Goal: Information Seeking & Learning: Check status

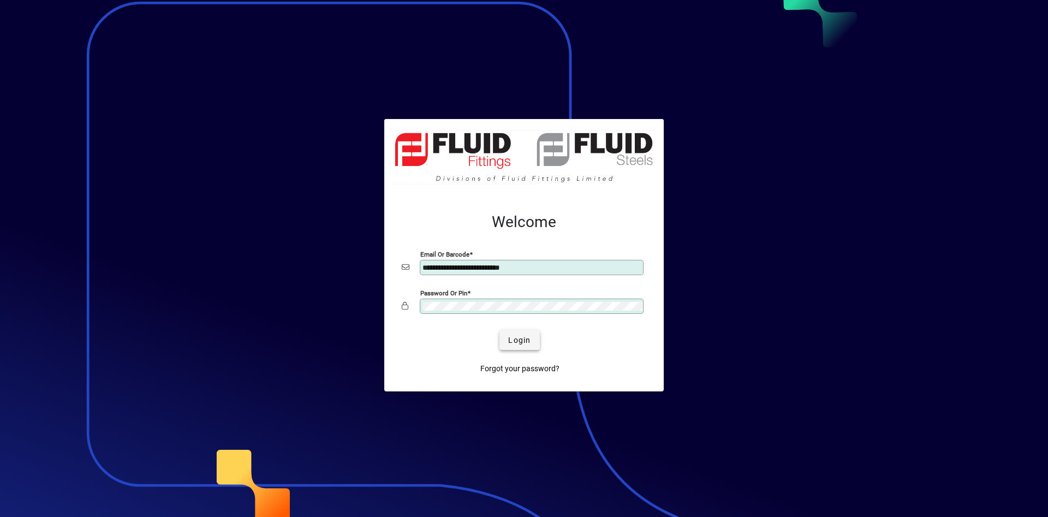
type input "**********"
click at [506, 336] on span "submit" at bounding box center [520, 340] width 40 height 26
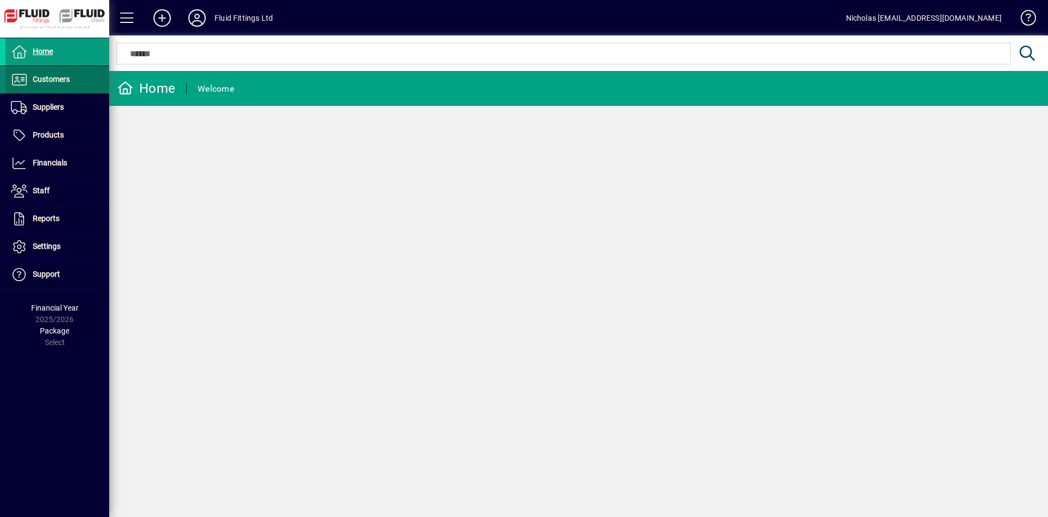
click at [73, 82] on span at bounding box center [57, 80] width 104 height 26
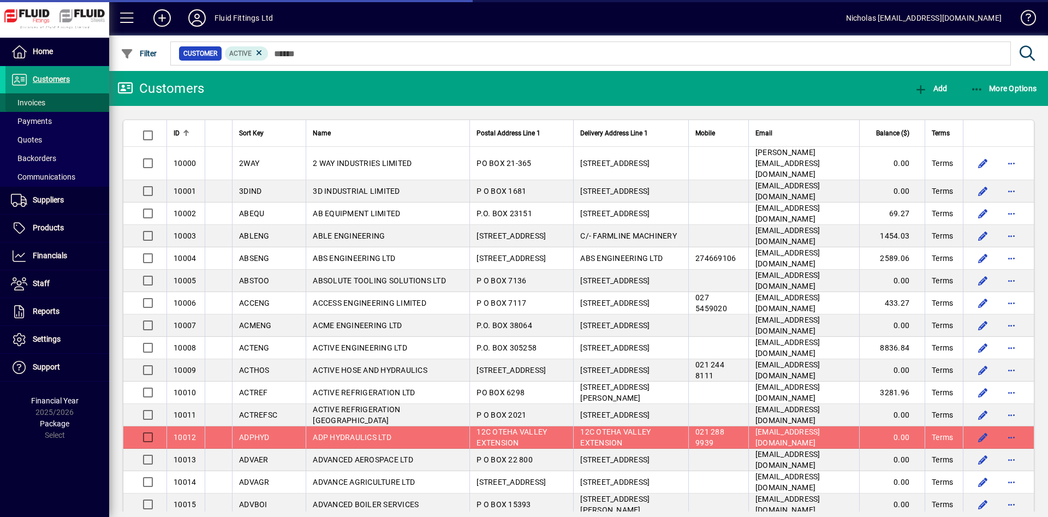
click at [72, 100] on span at bounding box center [57, 103] width 104 height 26
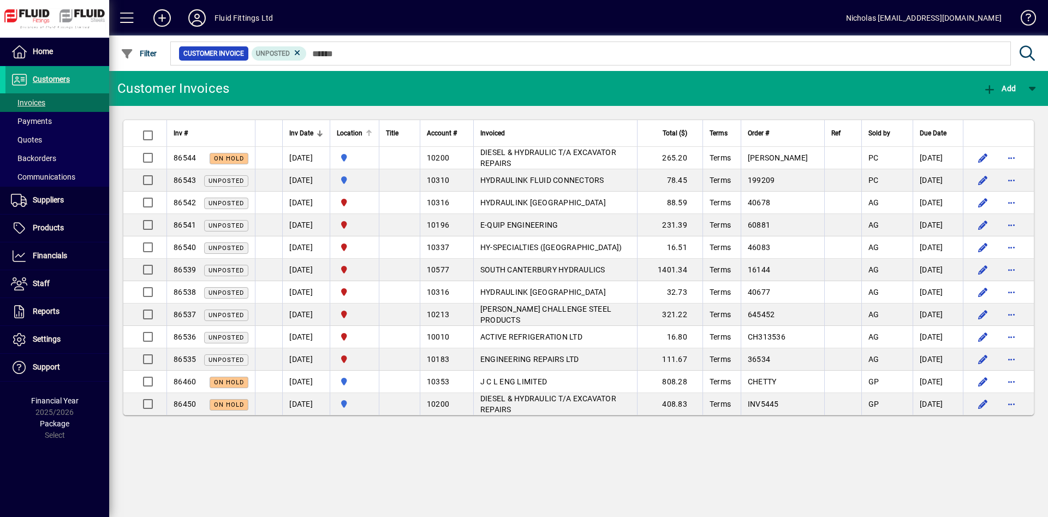
click at [372, 129] on div "Location" at bounding box center [354, 133] width 35 height 12
drag, startPoint x: 375, startPoint y: 129, endPoint x: 394, endPoint y: 139, distance: 21.5
click at [372, 130] on div "Location" at bounding box center [354, 133] width 35 height 12
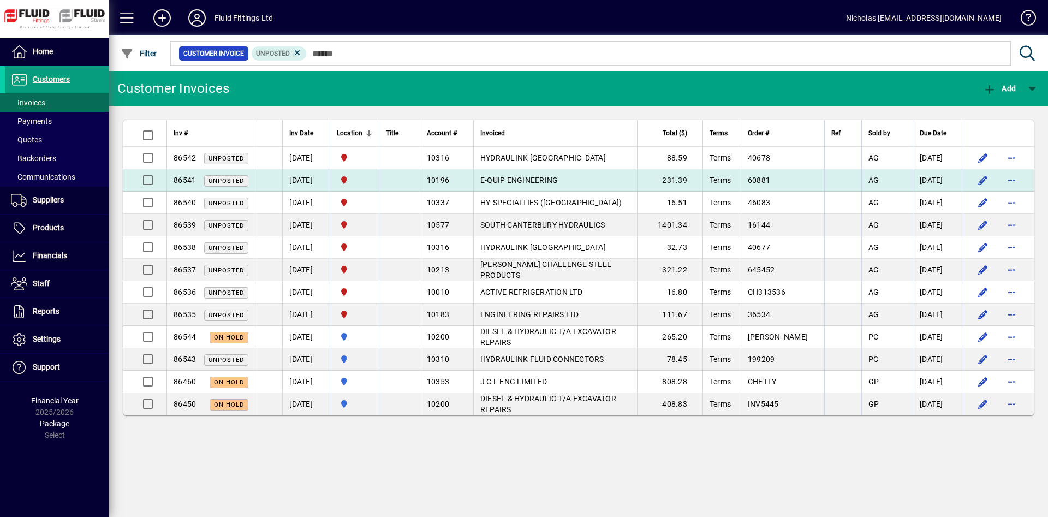
click at [590, 181] on td "E-QUIP ENGINEERING" at bounding box center [555, 180] width 164 height 22
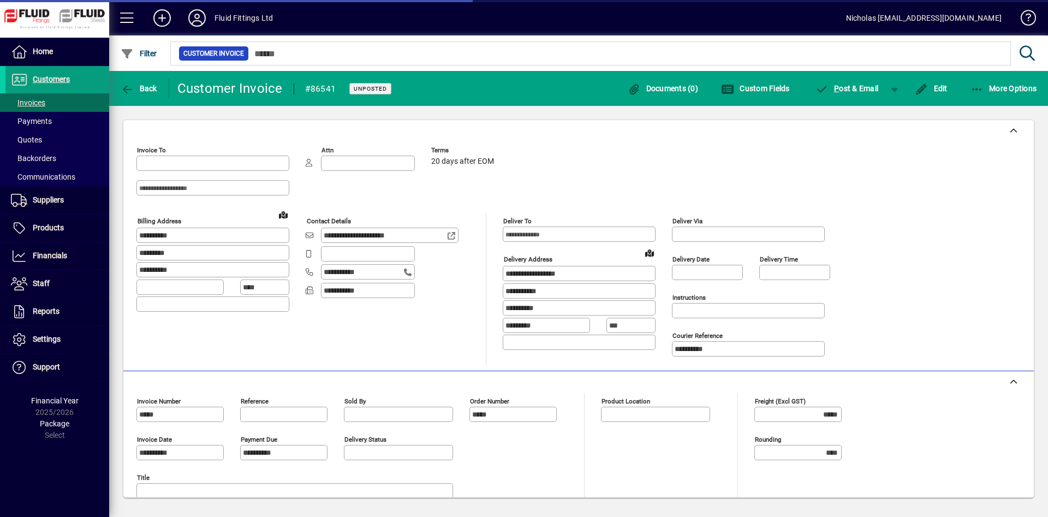
type input "**********"
type input "*********"
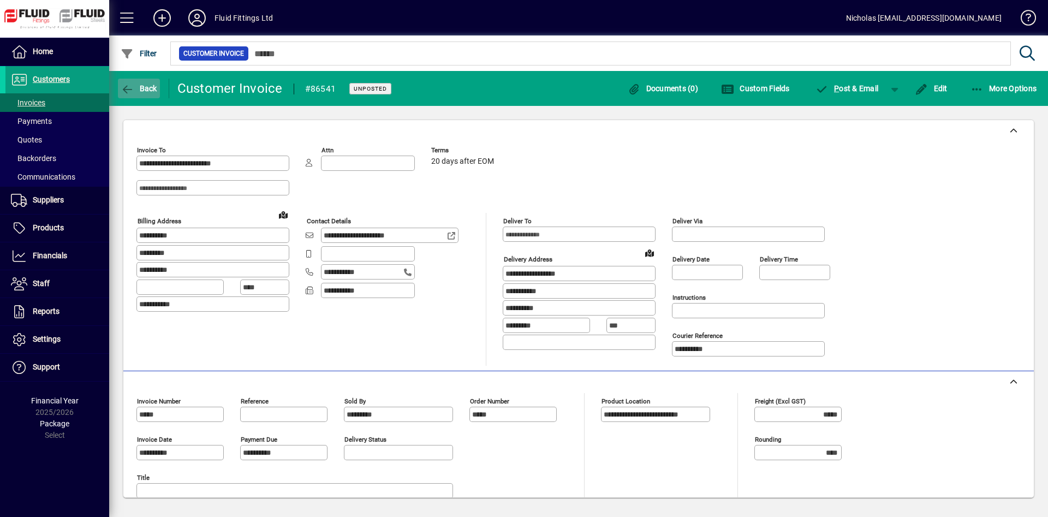
click at [141, 94] on span "button" at bounding box center [139, 88] width 42 height 26
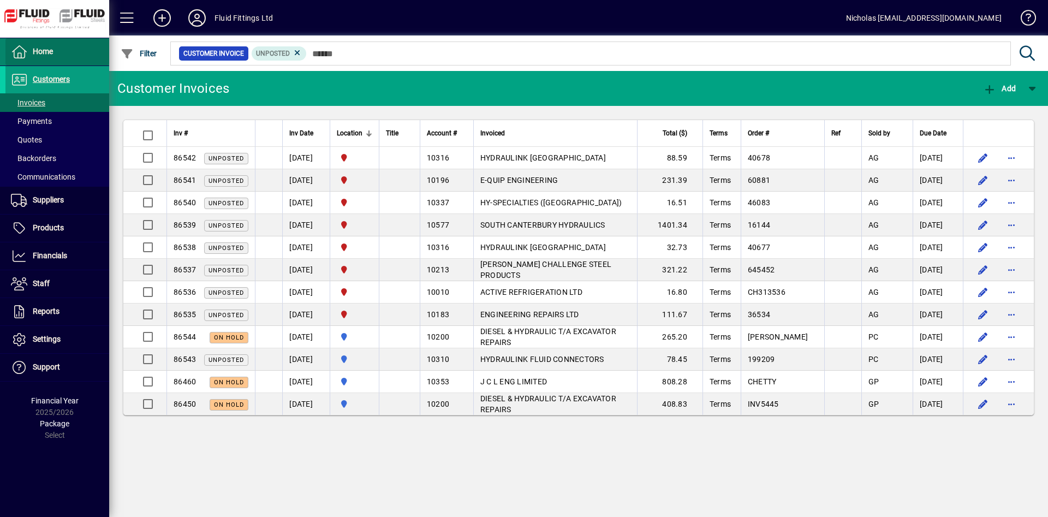
click at [90, 48] on span at bounding box center [57, 52] width 104 height 26
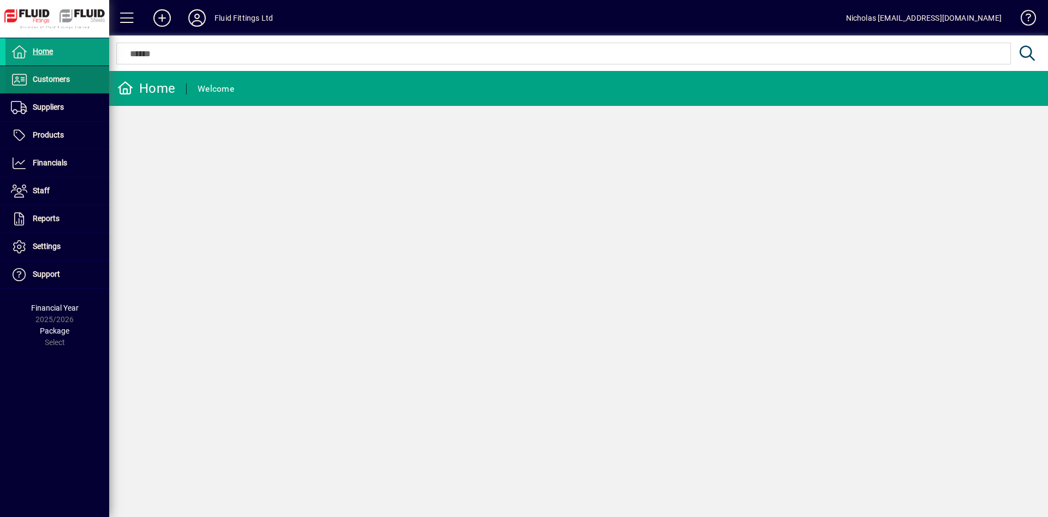
click at [85, 73] on span at bounding box center [57, 80] width 104 height 26
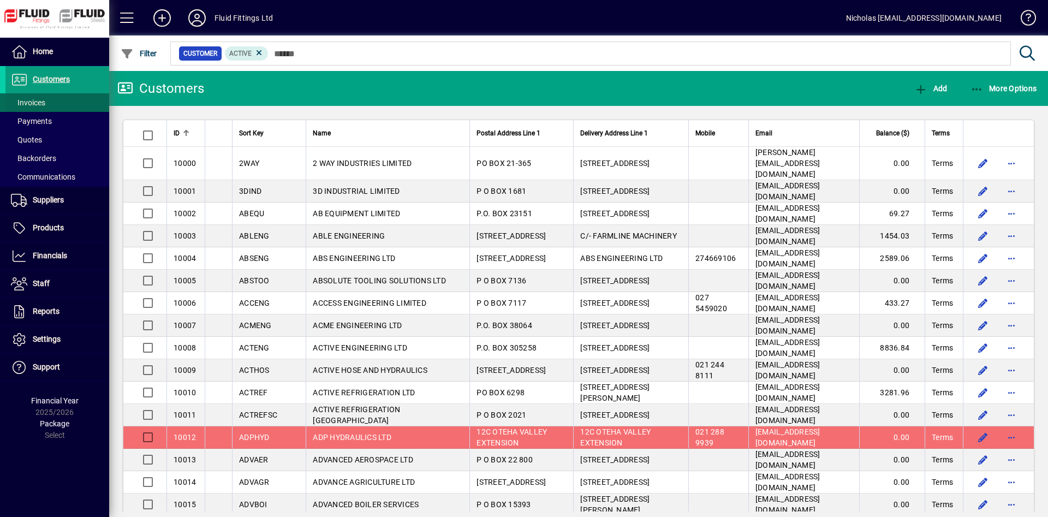
click at [76, 95] on span at bounding box center [57, 103] width 104 height 26
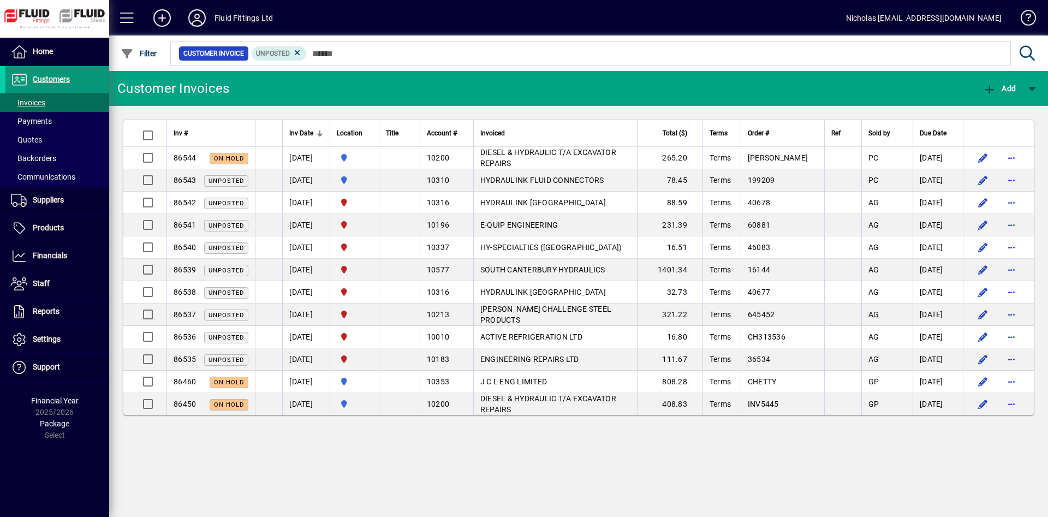
click at [90, 84] on span at bounding box center [57, 80] width 104 height 26
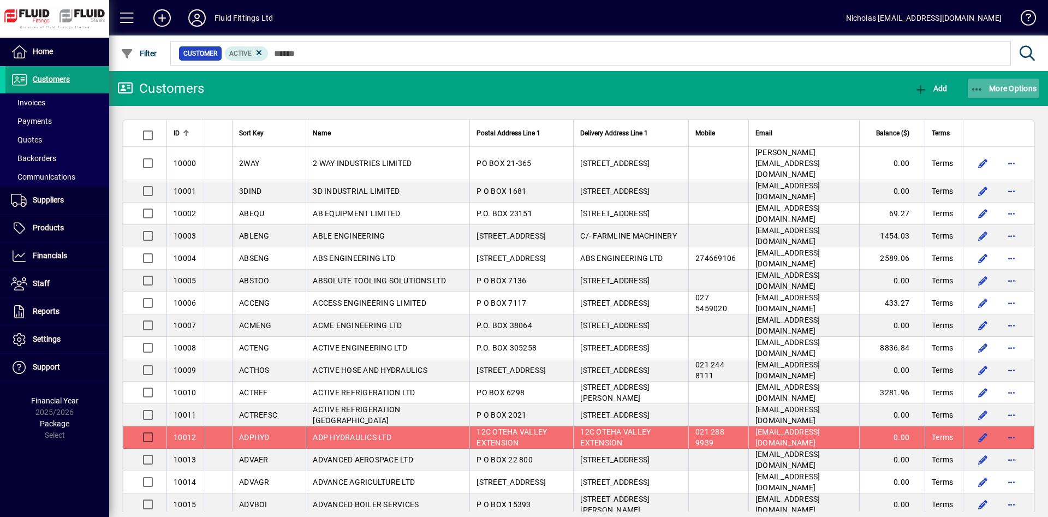
click at [998, 89] on span "More Options" at bounding box center [1004, 88] width 67 height 9
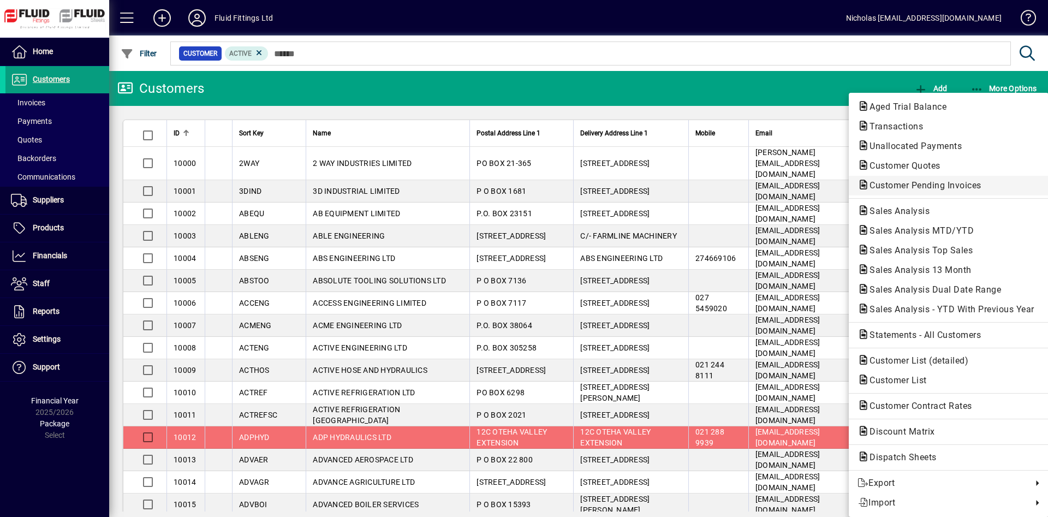
click at [964, 186] on span "Customer Pending Invoices" at bounding box center [922, 185] width 129 height 10
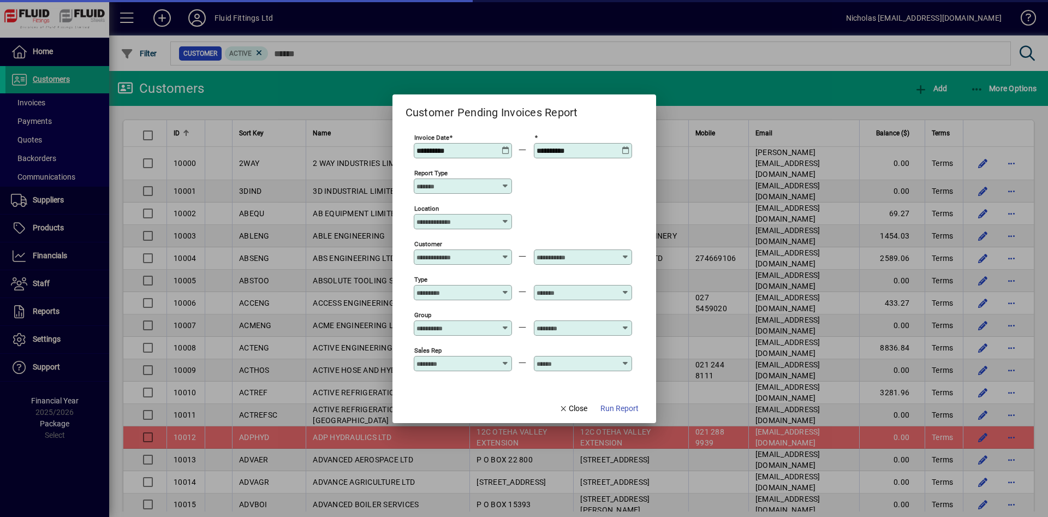
click at [467, 220] on input "Location" at bounding box center [459, 221] width 85 height 9
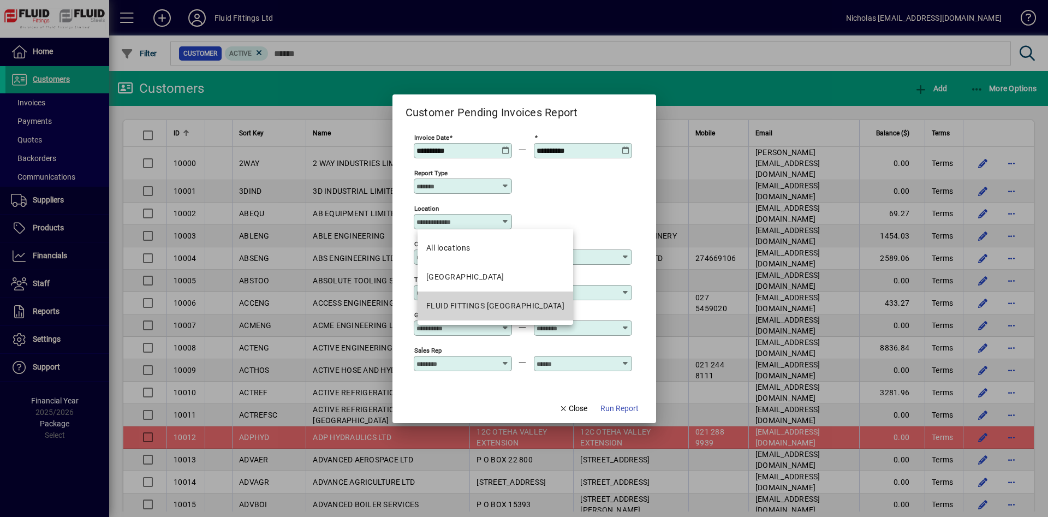
click at [497, 297] on mat-option "FLUID FITTINGS CHRISTCHURCH" at bounding box center [496, 306] width 156 height 29
type input "**********"
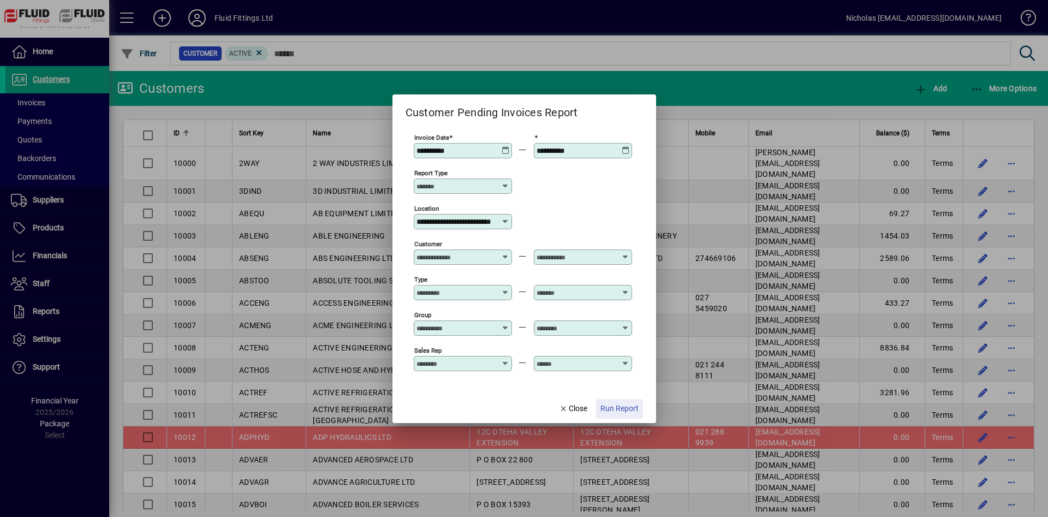
click at [613, 414] on span "Run Report" at bounding box center [620, 408] width 38 height 11
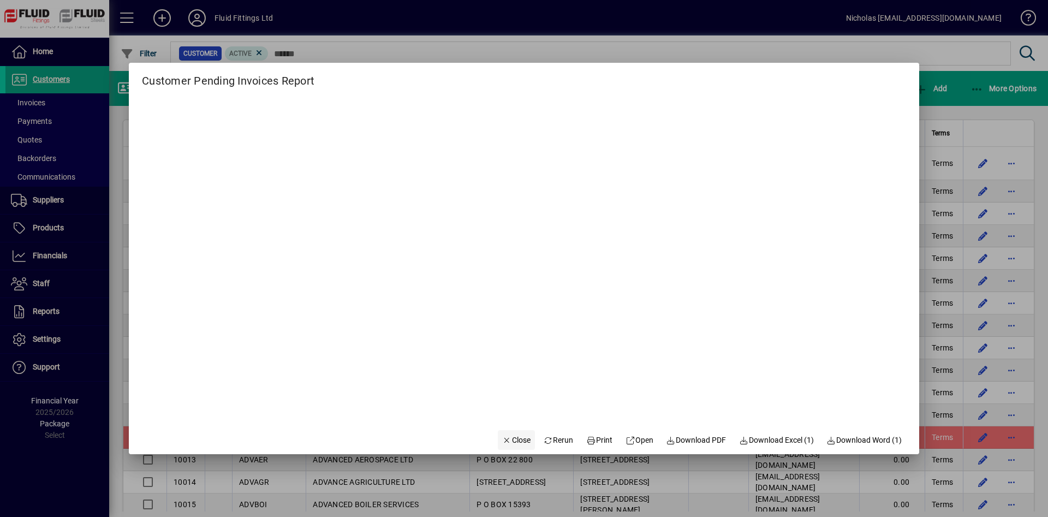
click at [503, 444] on span "Close" at bounding box center [516, 440] width 28 height 11
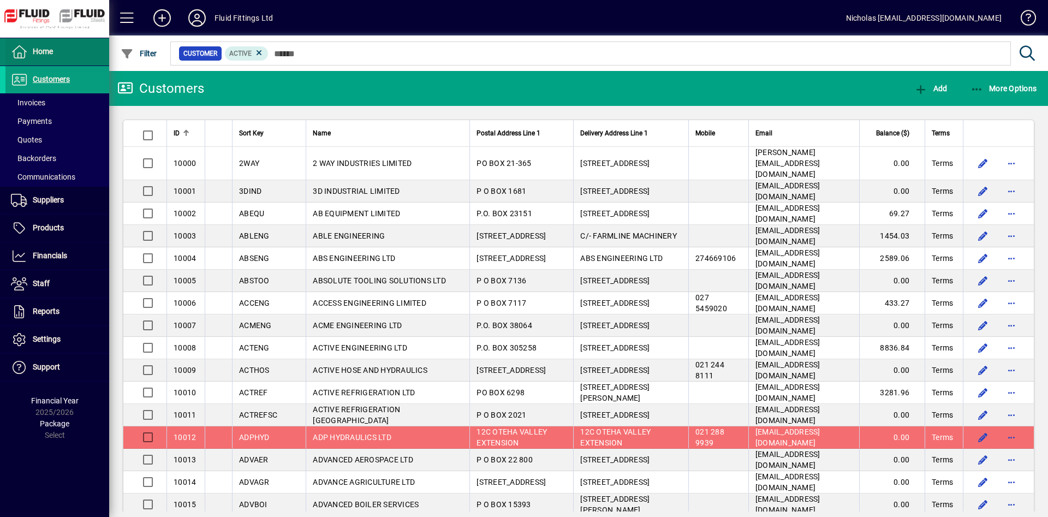
click at [62, 49] on span at bounding box center [57, 52] width 104 height 26
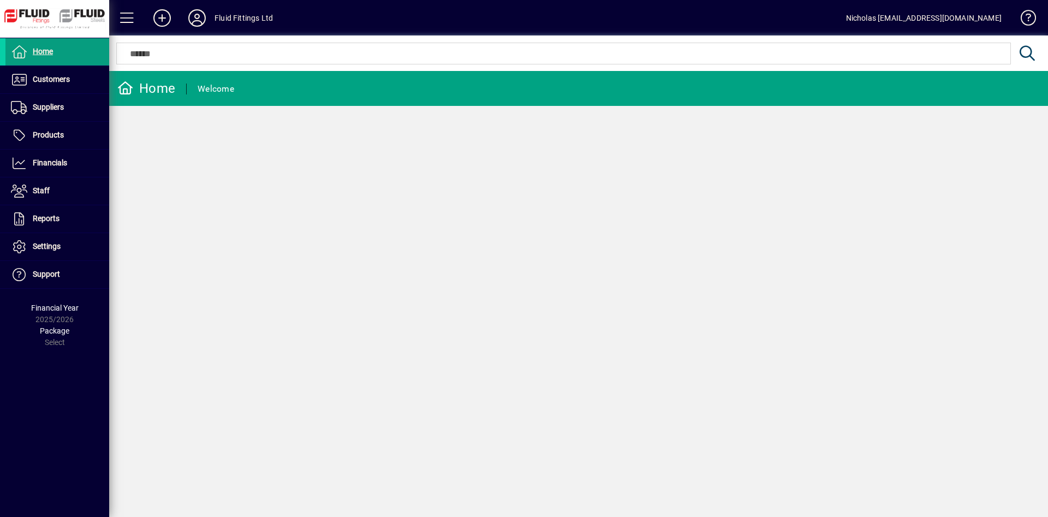
click at [176, 60] on mat-chip-set at bounding box center [564, 53] width 894 height 21
